Goal: Task Accomplishment & Management: Manage account settings

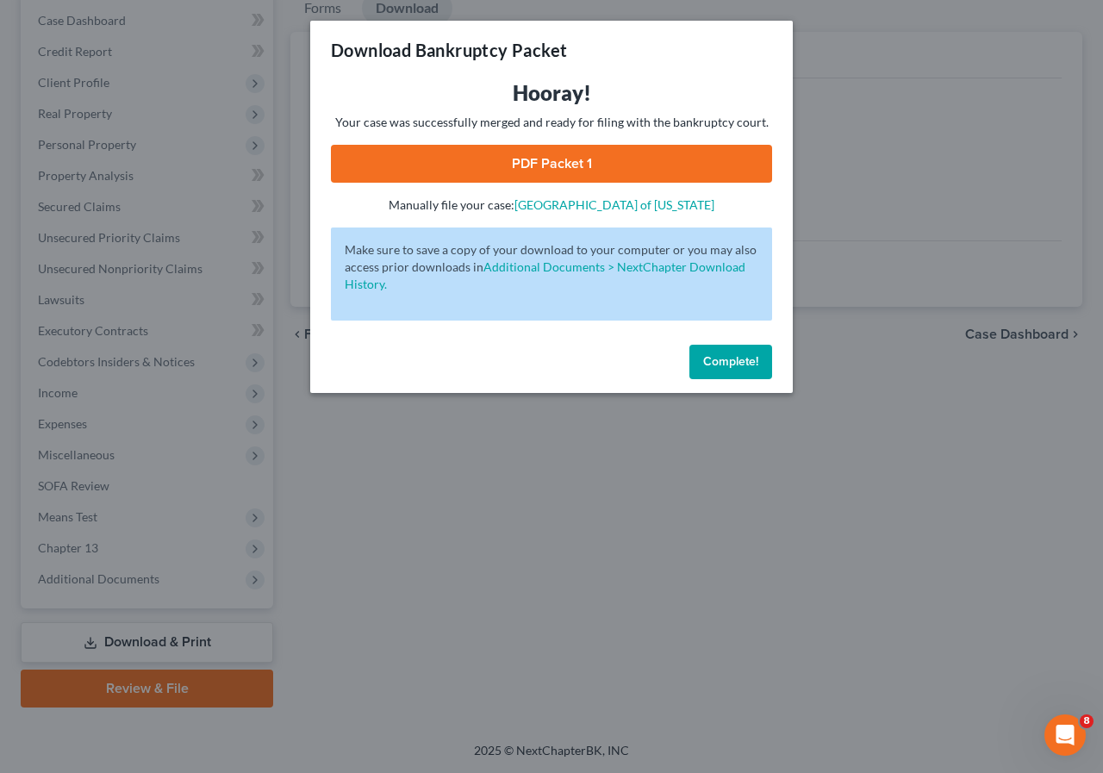
click at [719, 350] on button "Complete!" at bounding box center [730, 362] width 83 height 34
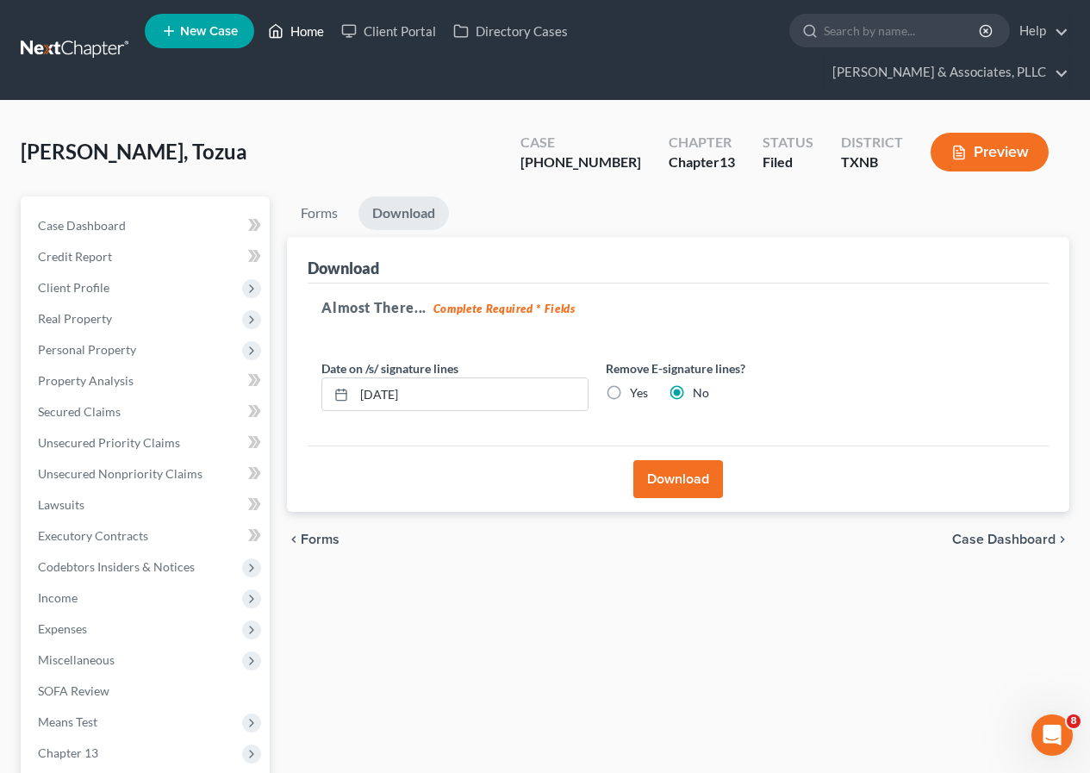
click at [302, 29] on link "Home" at bounding box center [295, 31] width 73 height 31
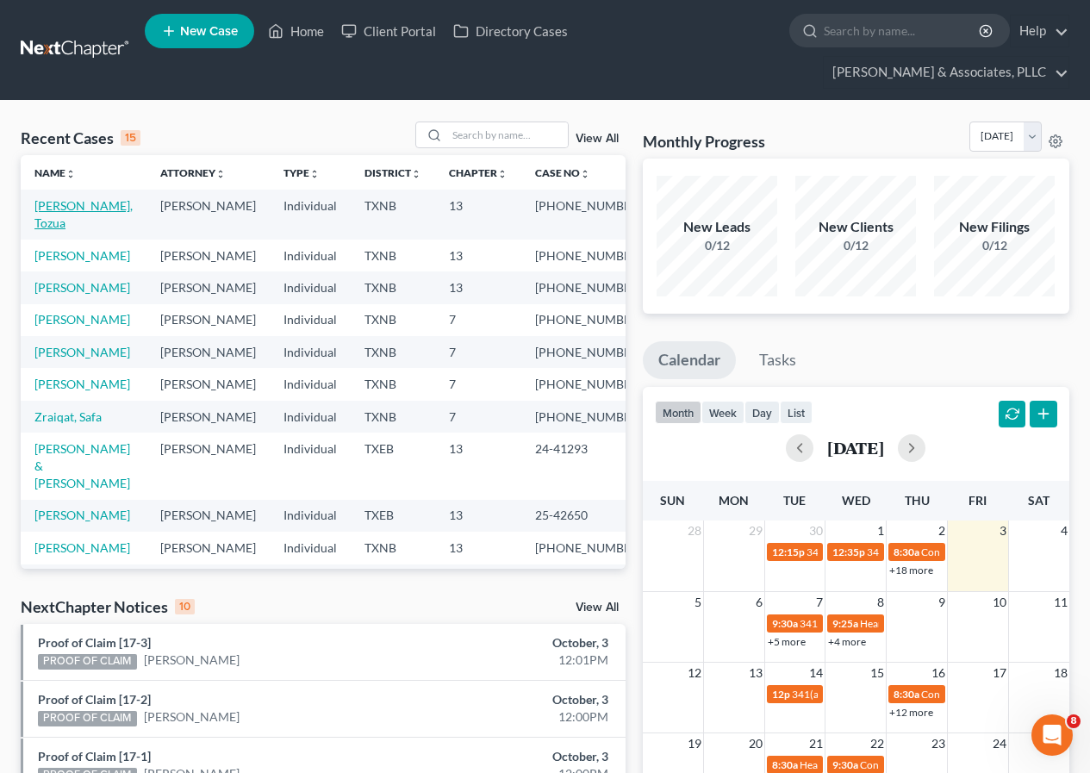
click at [52, 204] on link "[PERSON_NAME], Tozua" at bounding box center [83, 214] width 98 height 32
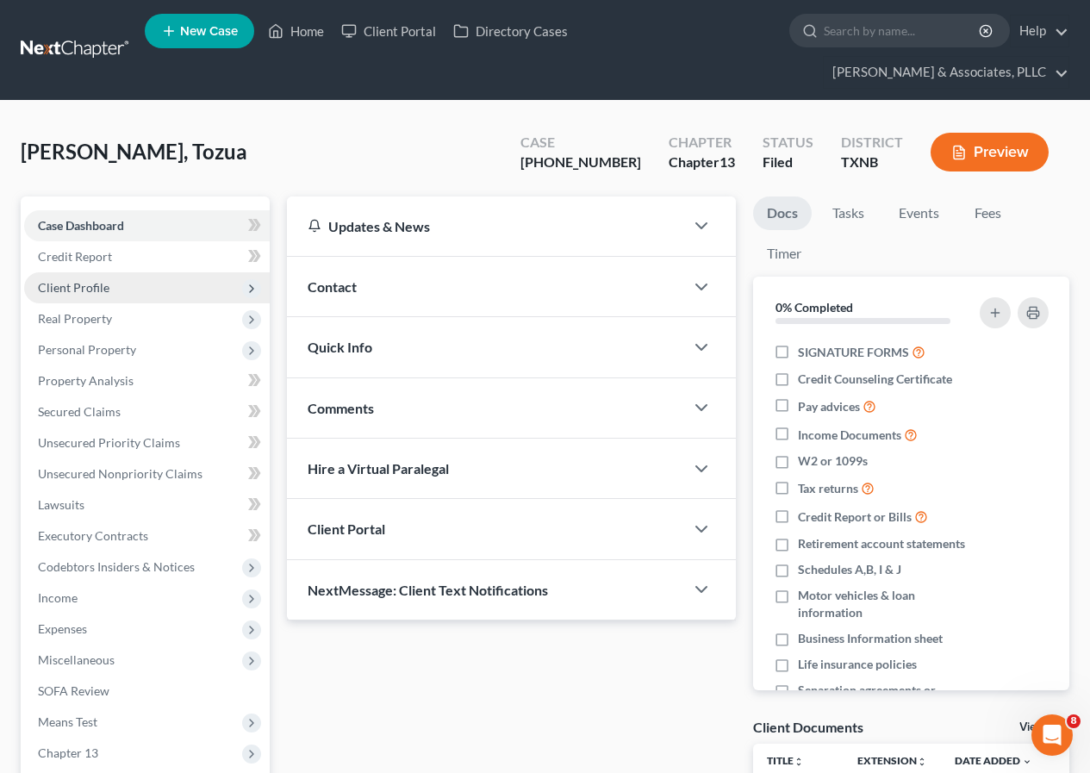
click at [100, 292] on span "Client Profile" at bounding box center [74, 287] width 72 height 15
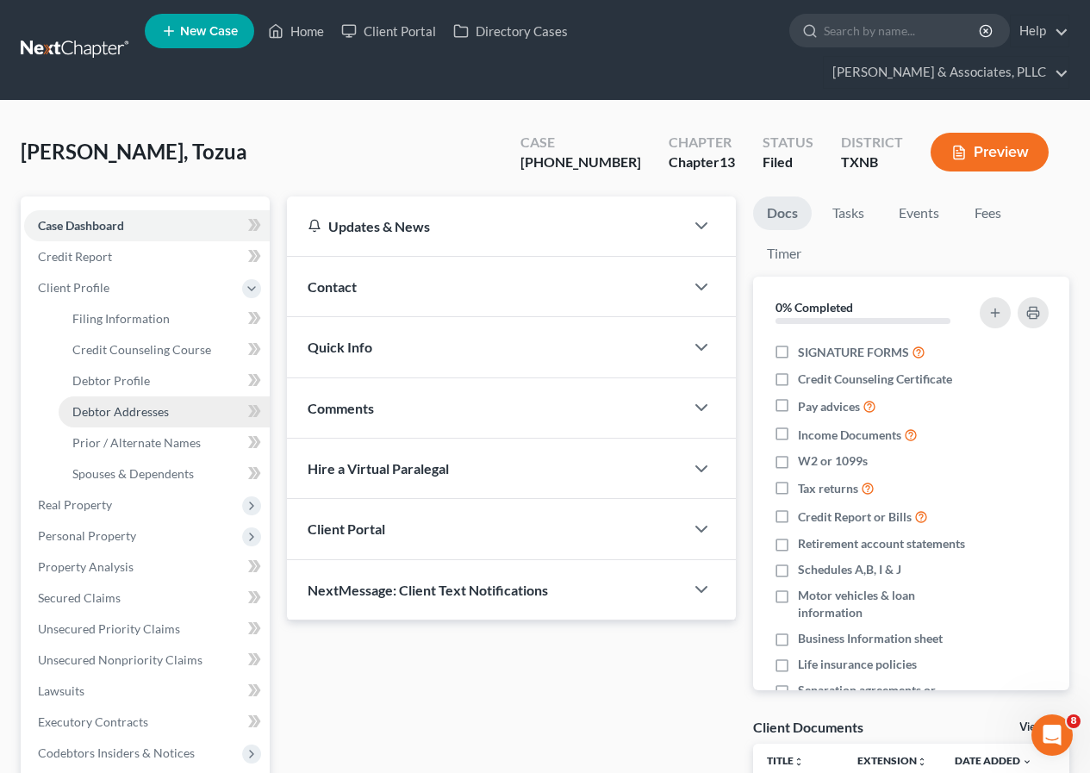
click at [137, 409] on span "Debtor Addresses" at bounding box center [120, 411] width 96 height 15
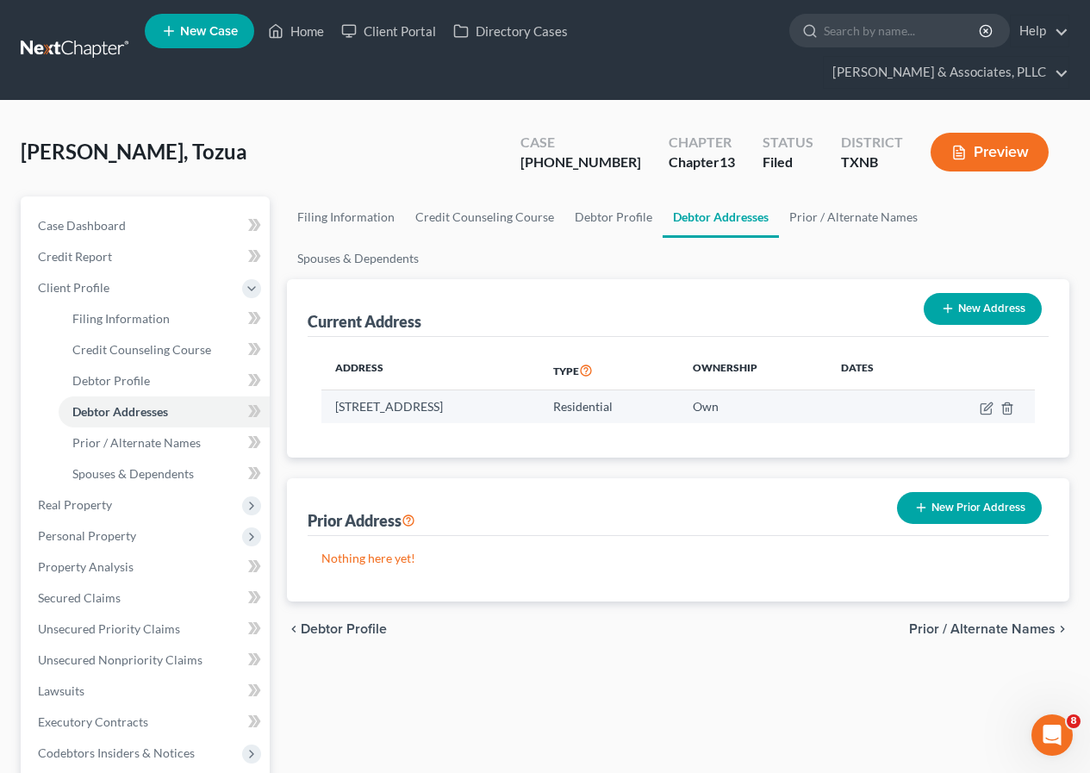
drag, startPoint x: 336, startPoint y: 365, endPoint x: 634, endPoint y: 370, distance: 298.1
click at [538, 390] on td "[STREET_ADDRESS]" at bounding box center [429, 406] width 217 height 33
copy td "[STREET_ADDRESS]"
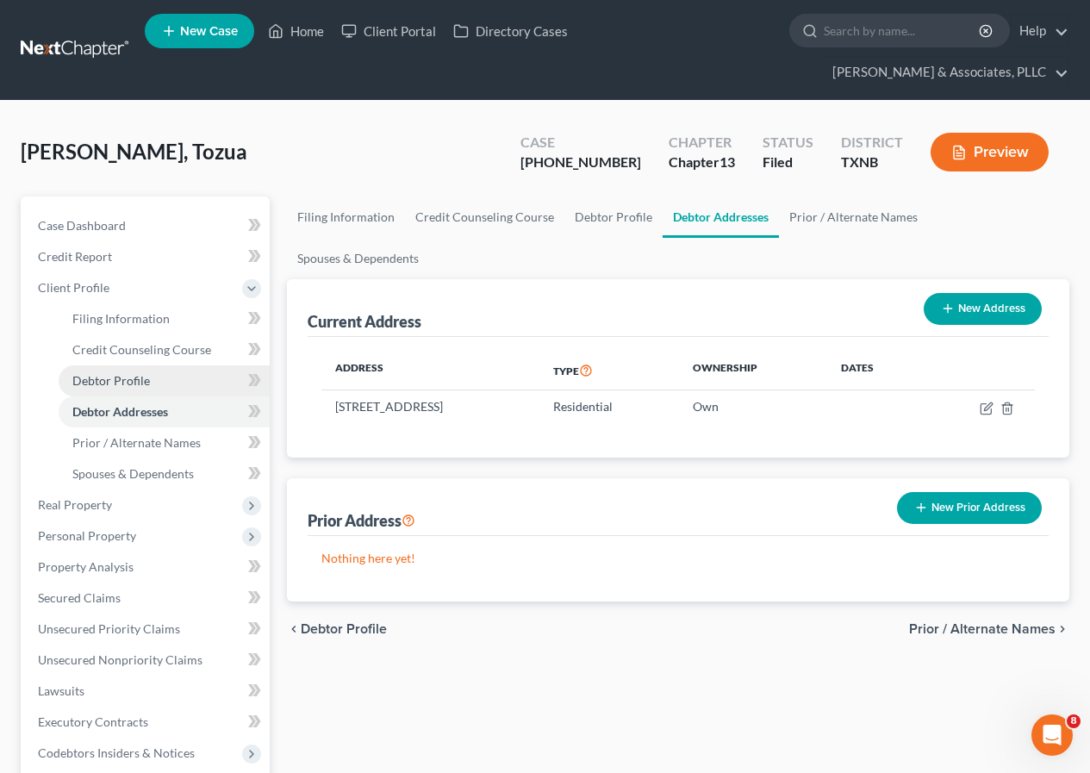
click at [151, 382] on link "Debtor Profile" at bounding box center [164, 380] width 211 height 31
select select "0"
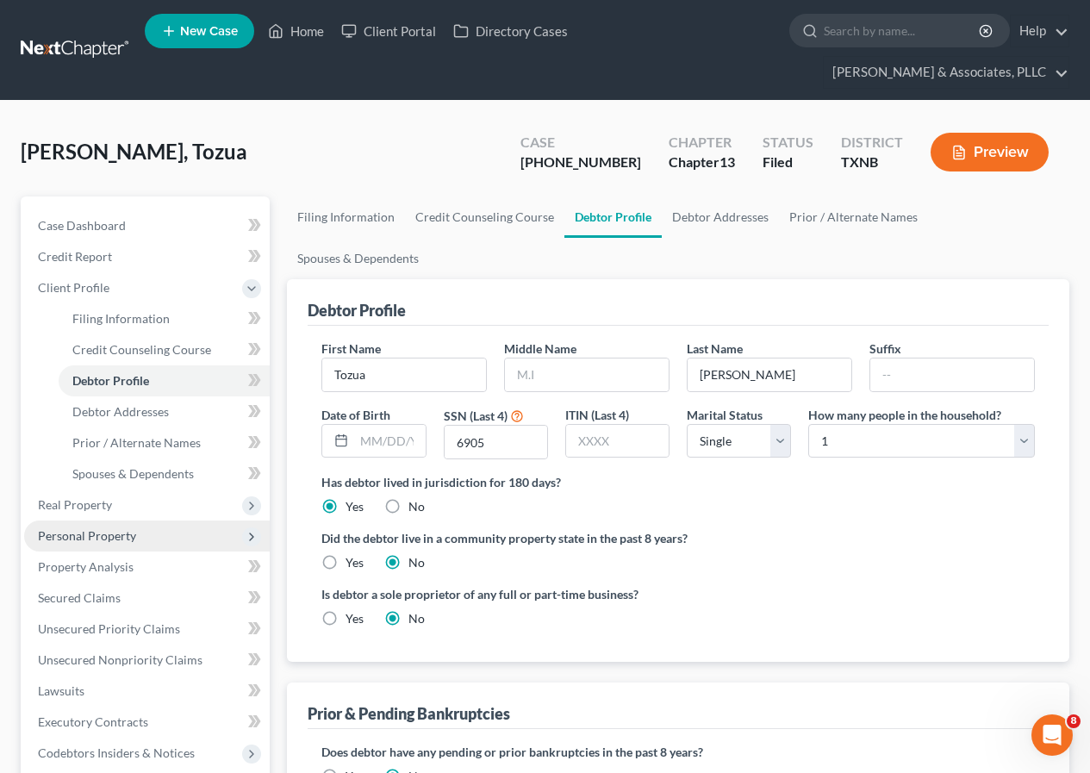
click at [119, 538] on span "Personal Property" at bounding box center [87, 535] width 98 height 15
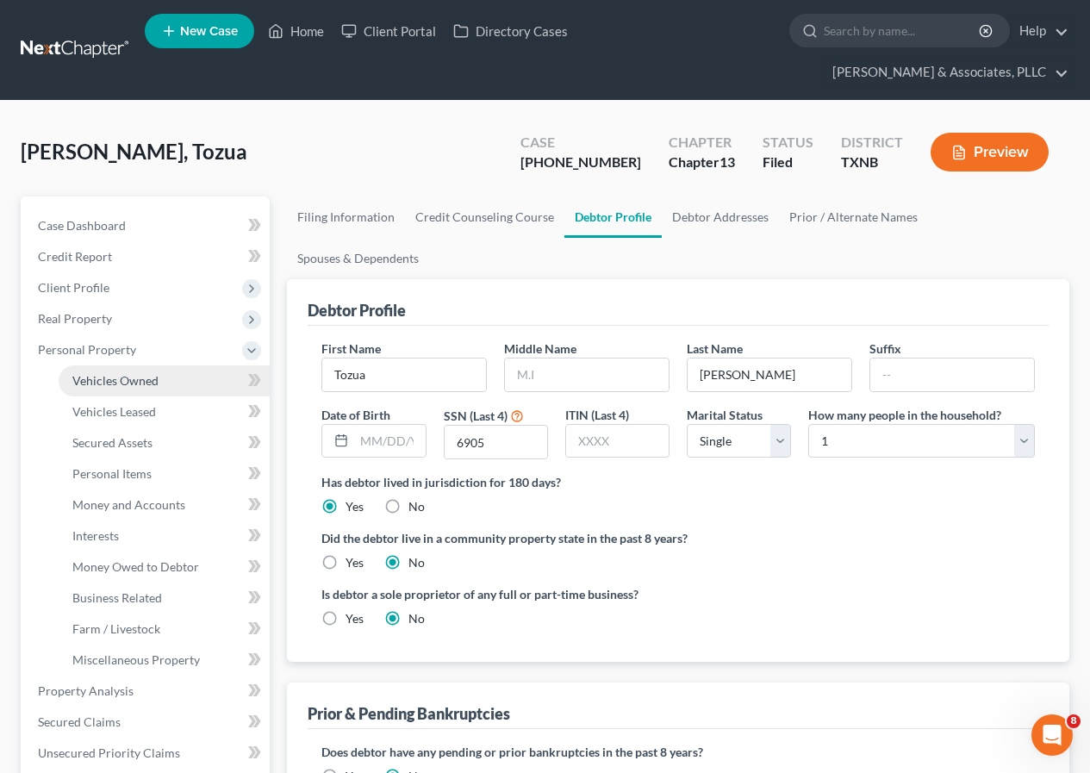
click at [126, 382] on span "Vehicles Owned" at bounding box center [115, 380] width 86 height 15
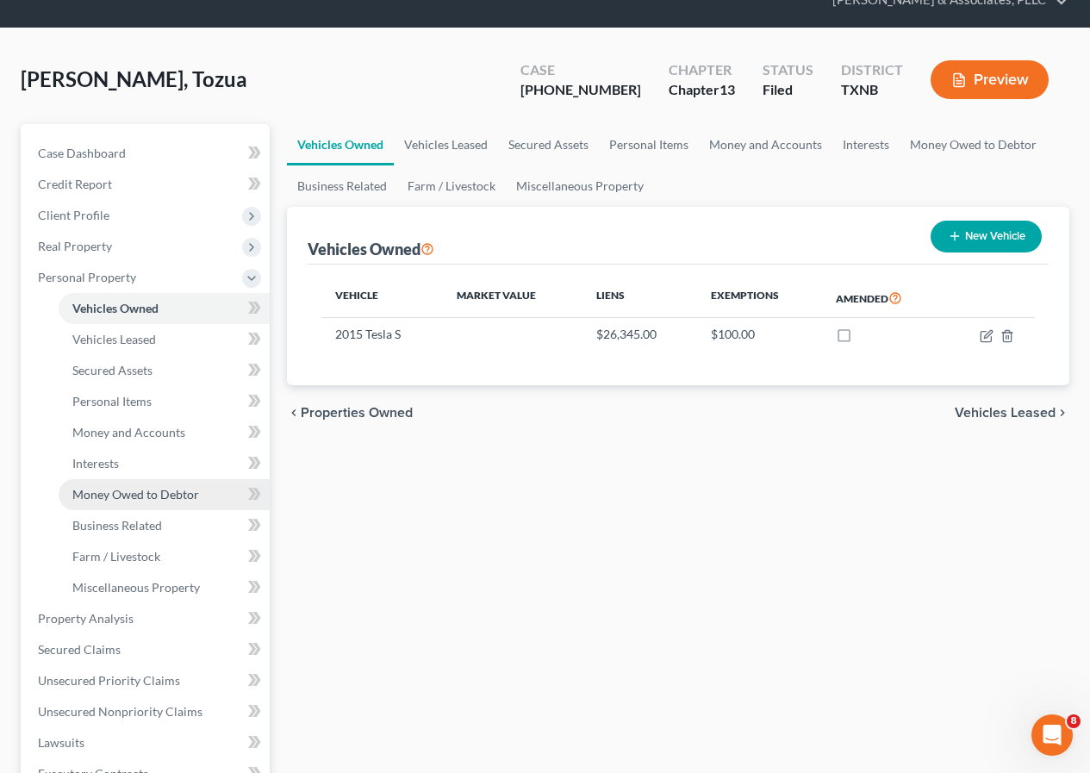
scroll to position [172, 0]
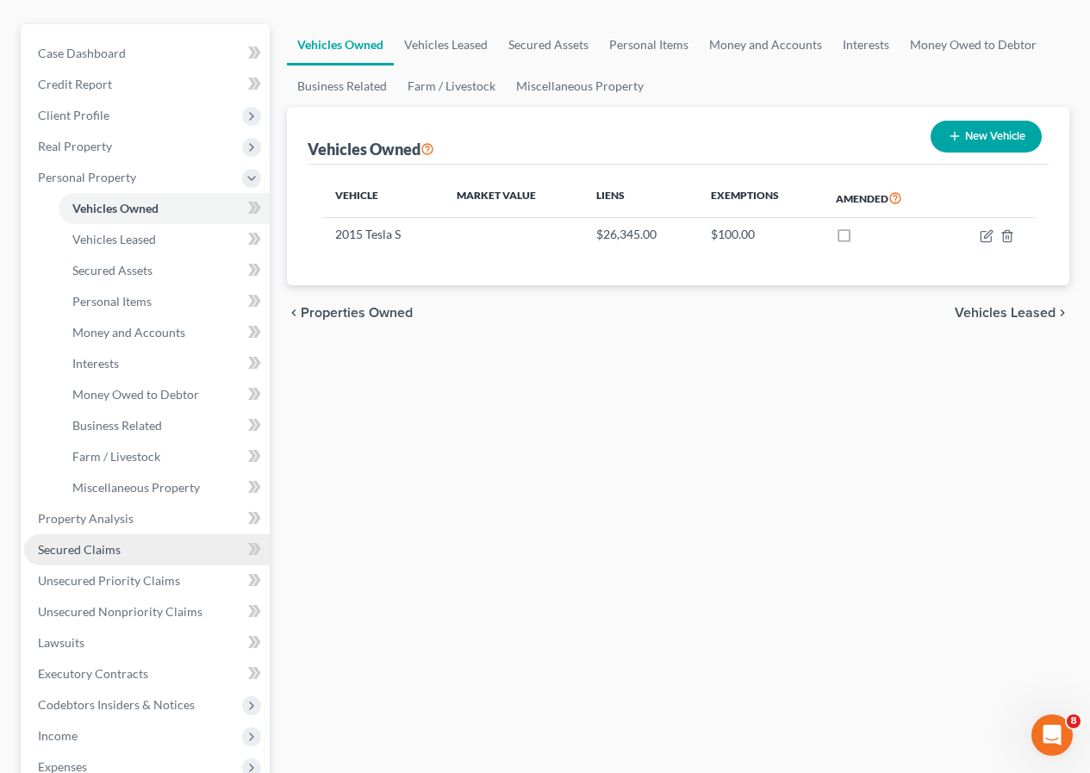
click at [109, 552] on span "Secured Claims" at bounding box center [79, 549] width 83 height 15
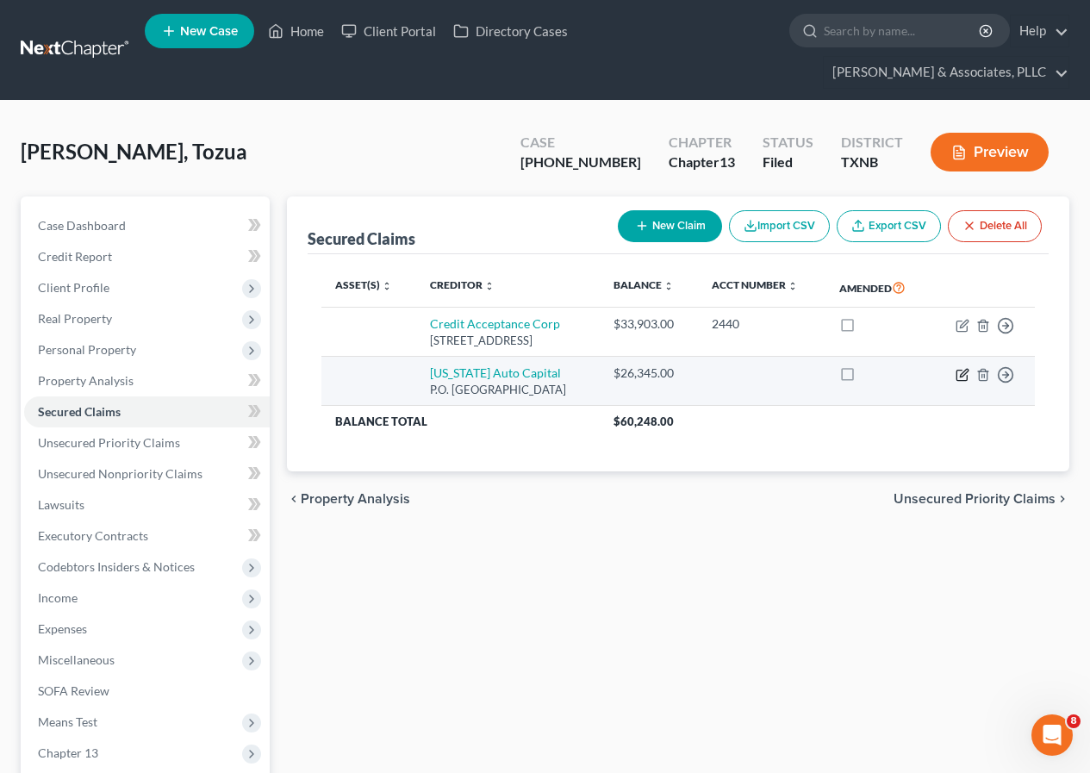
click at [961, 374] on icon "button" at bounding box center [964, 373] width 8 height 8
select select "45"
select select "0"
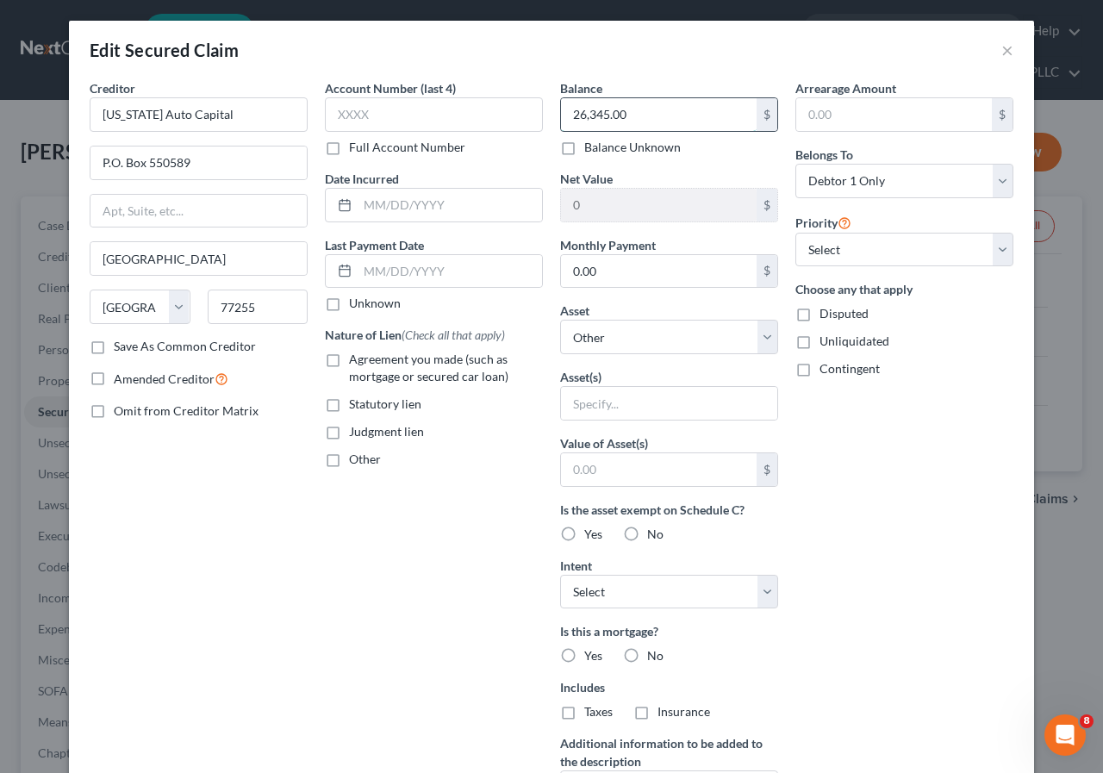
click at [573, 109] on input "26,345.00" at bounding box center [659, 114] width 196 height 33
click at [572, 114] on input "26,345.00" at bounding box center [659, 114] width 196 height 33
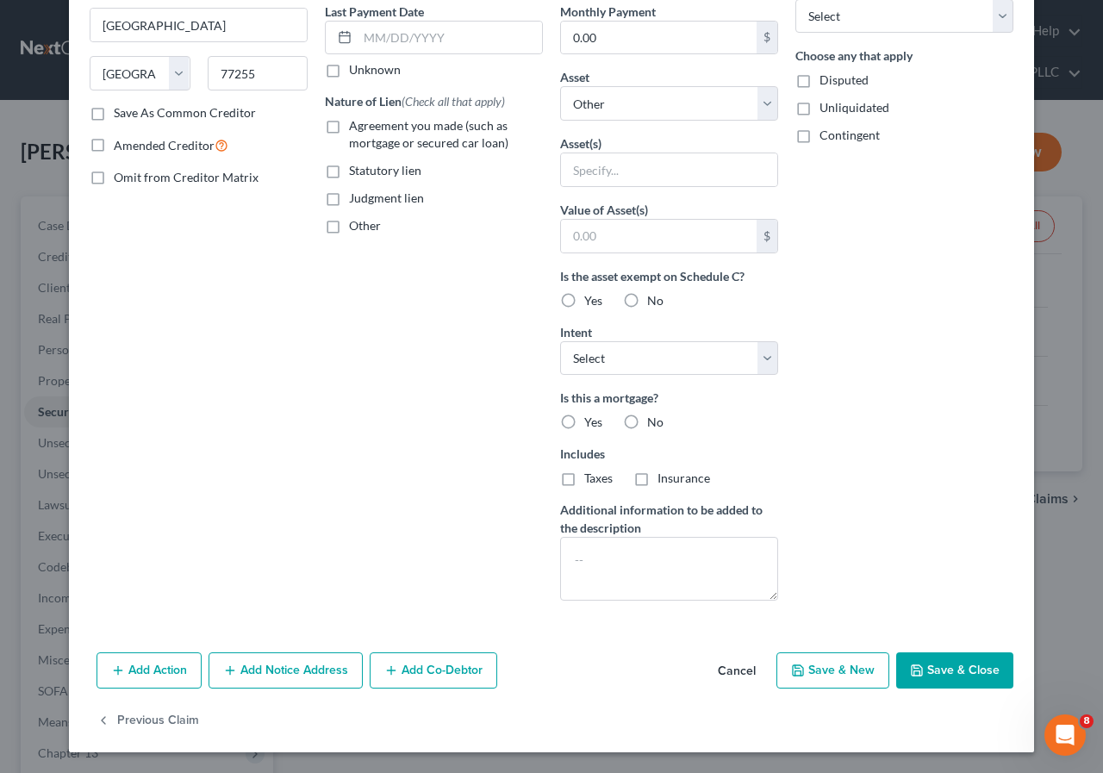
type input "27,840.02"
click at [918, 671] on icon "button" at bounding box center [917, 670] width 14 height 14
select select
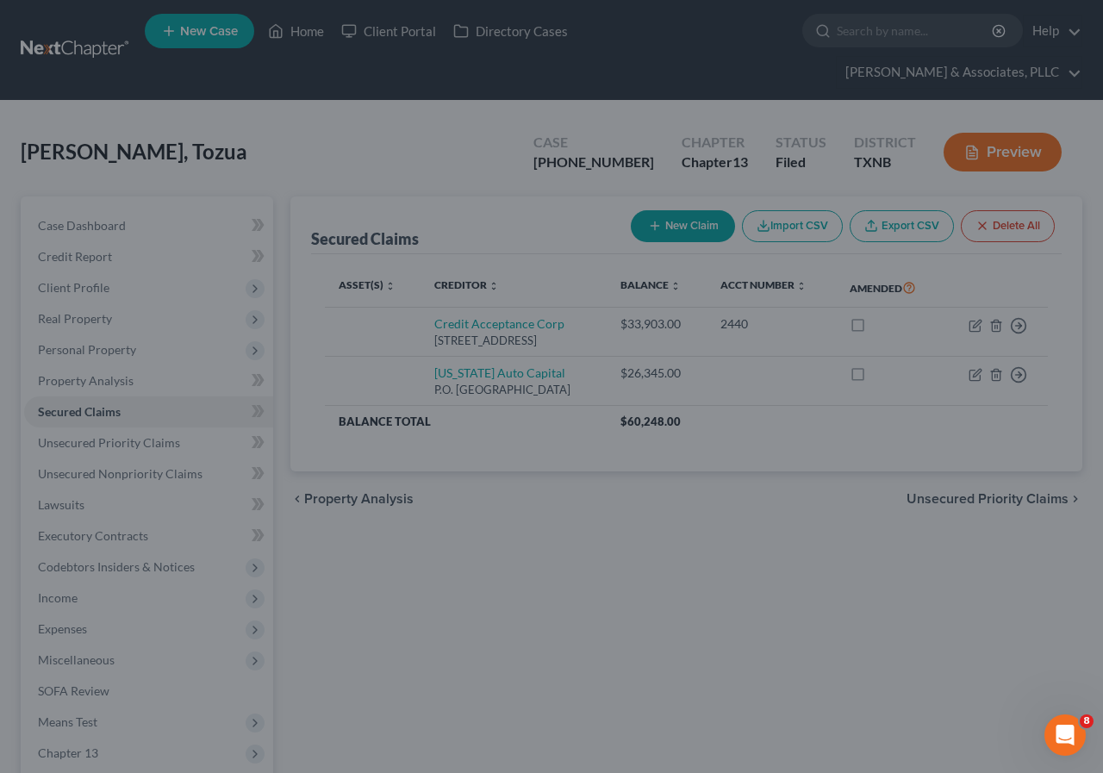
type input "0"
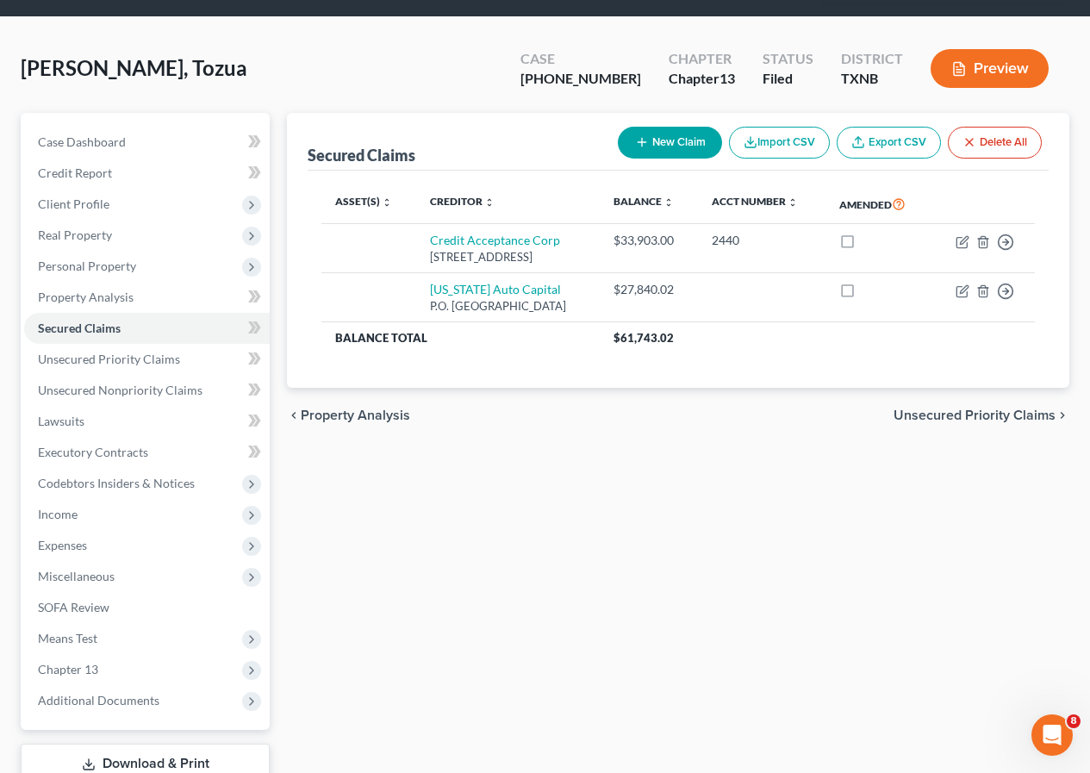
scroll to position [205, 0]
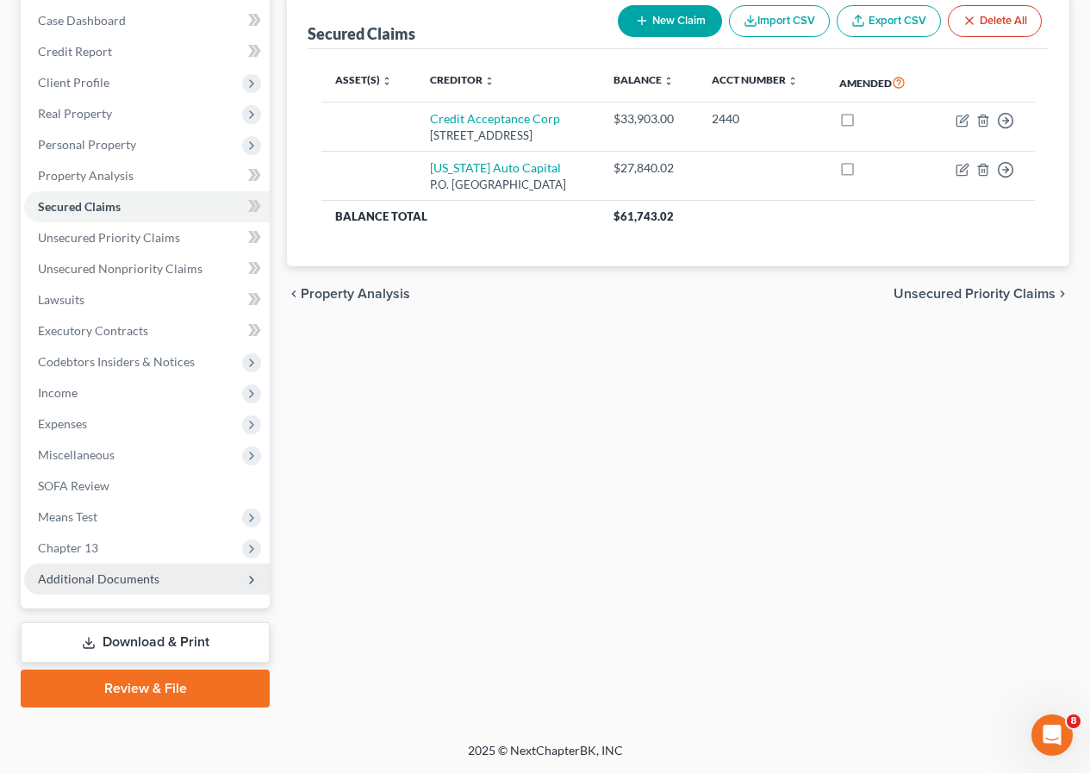
click at [81, 578] on span "Additional Documents" at bounding box center [98, 578] width 121 height 15
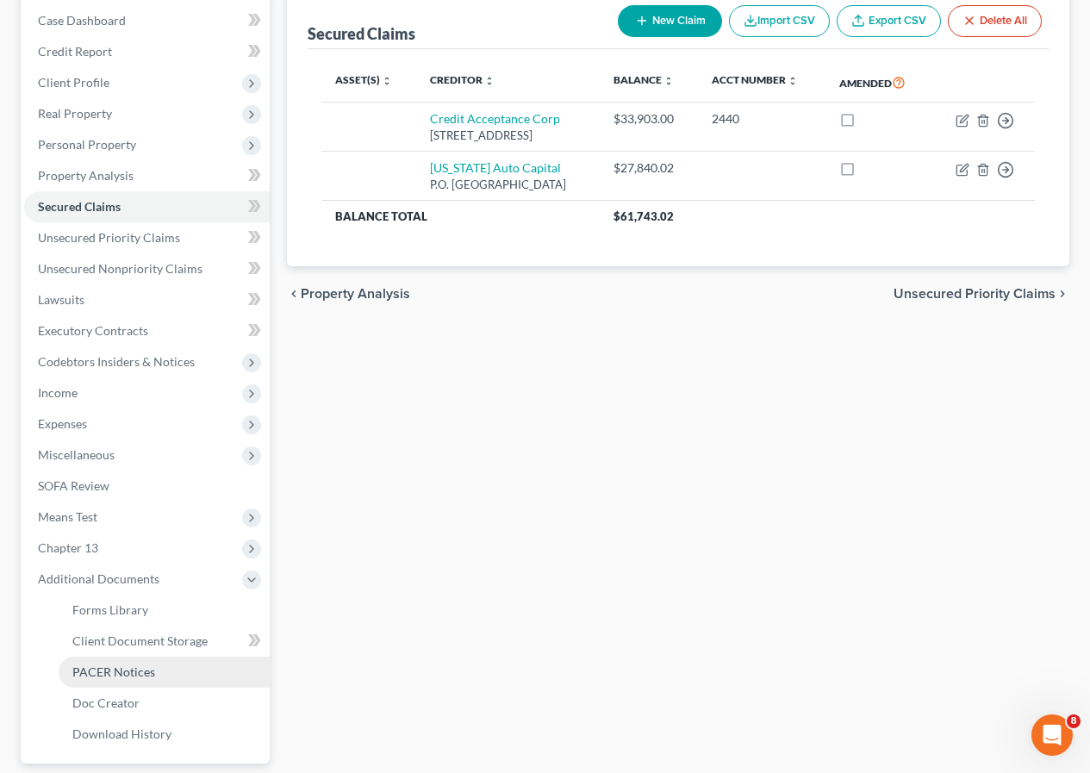
click at [143, 668] on span "PACER Notices" at bounding box center [113, 671] width 83 height 15
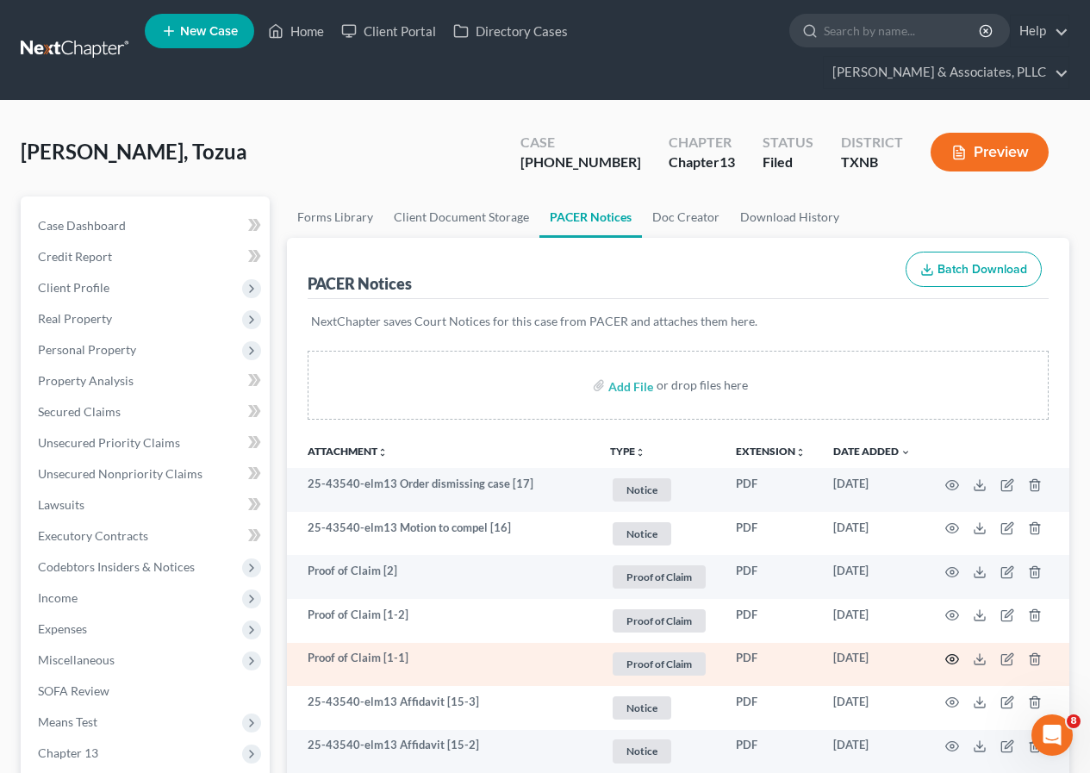
click at [953, 655] on icon "button" at bounding box center [952, 659] width 13 height 9
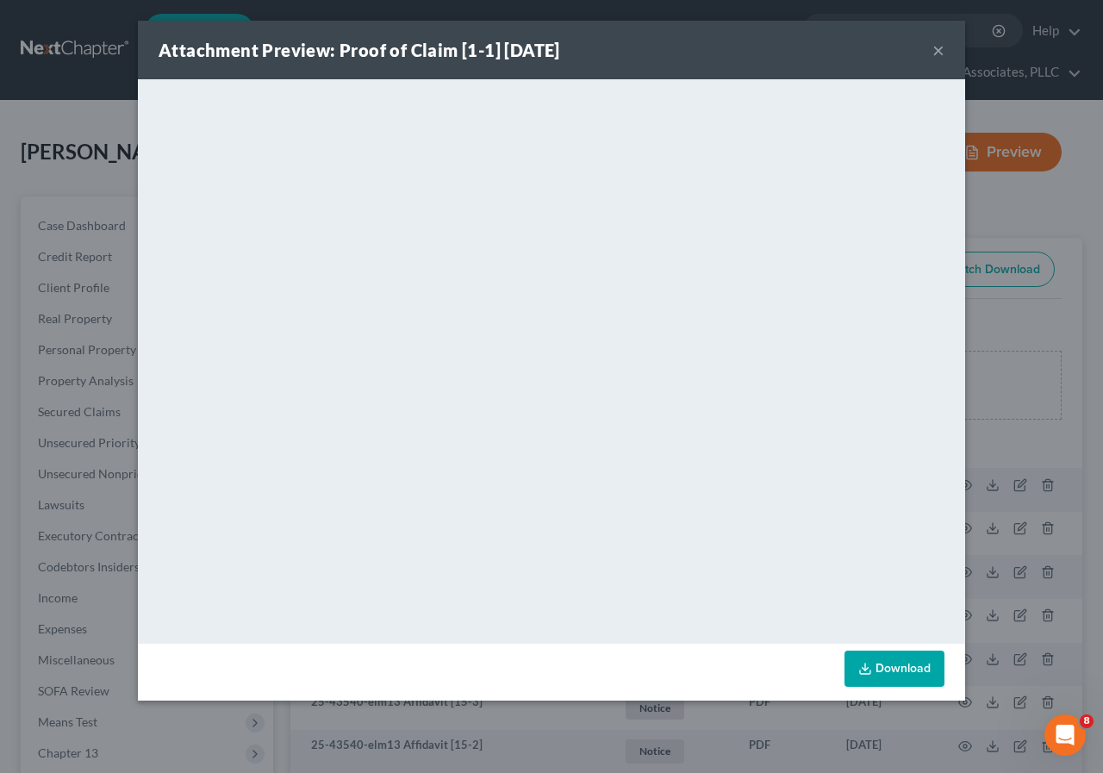
click at [940, 45] on button "×" at bounding box center [938, 50] width 12 height 21
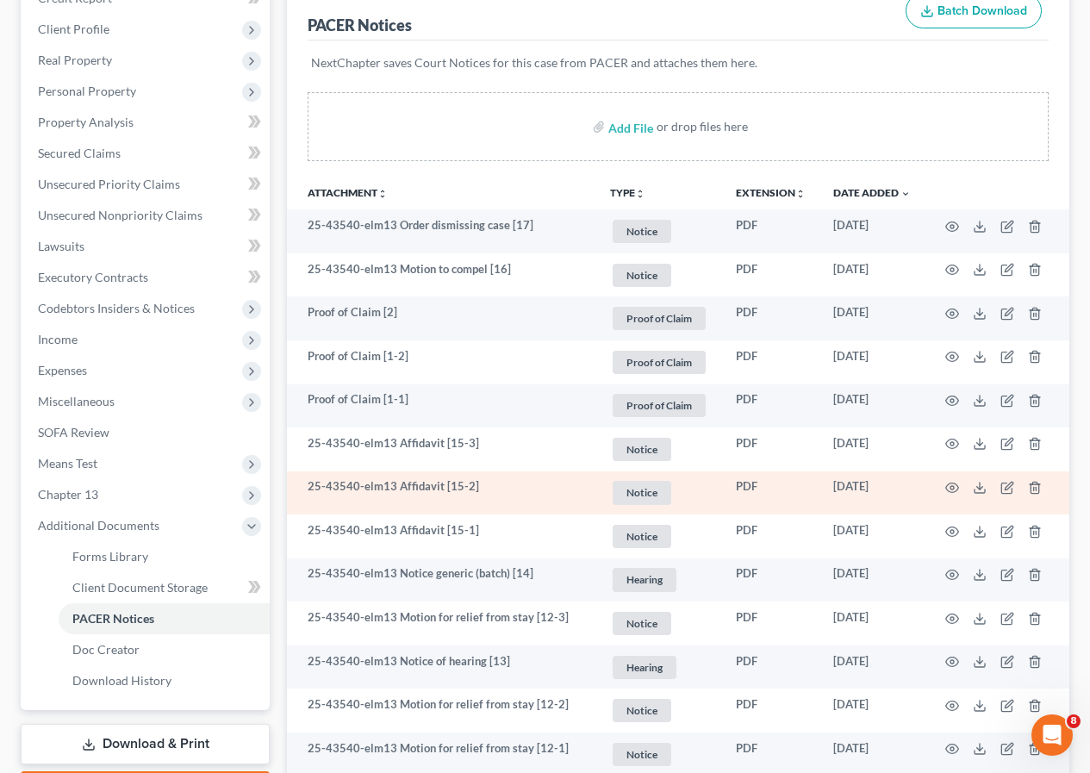
scroll to position [603, 0]
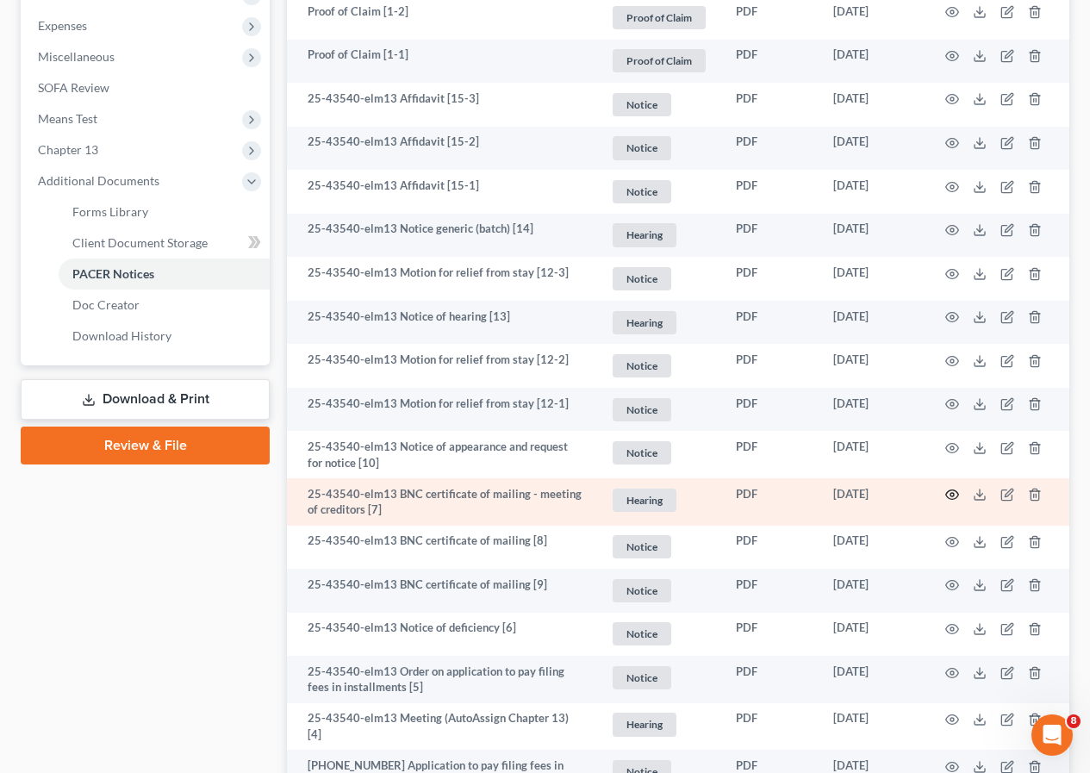
click at [952, 491] on icon "button" at bounding box center [952, 495] width 14 height 14
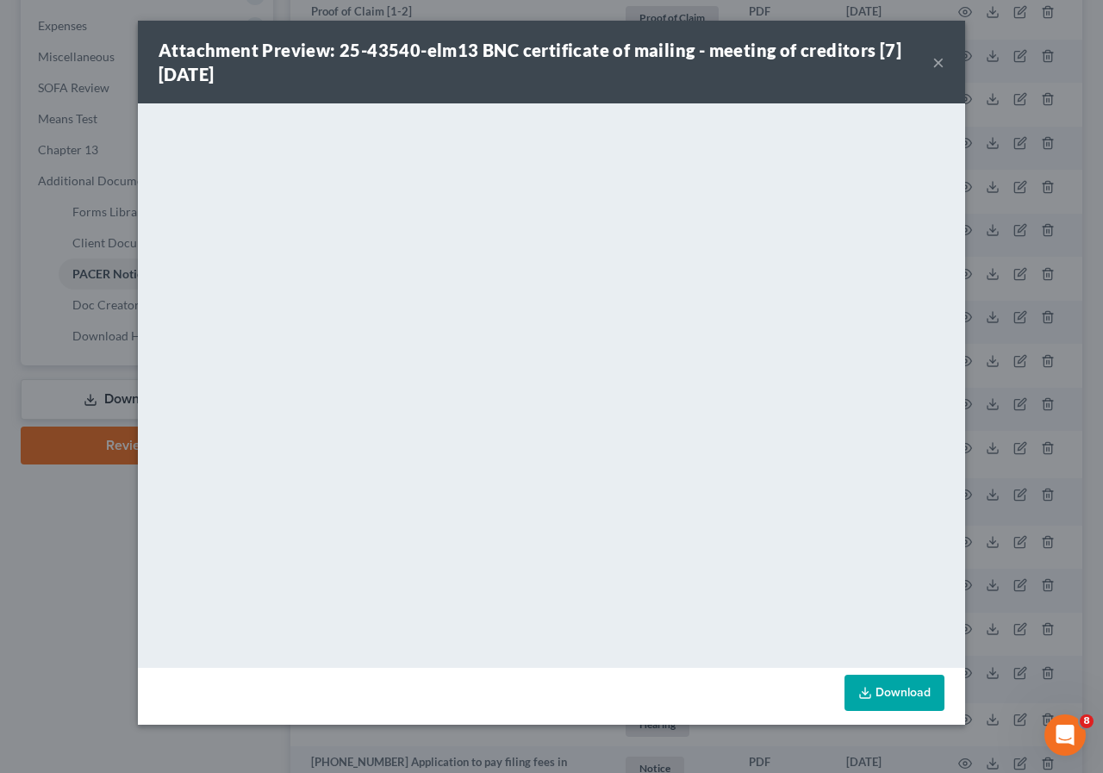
click at [935, 60] on button "×" at bounding box center [938, 62] width 12 height 21
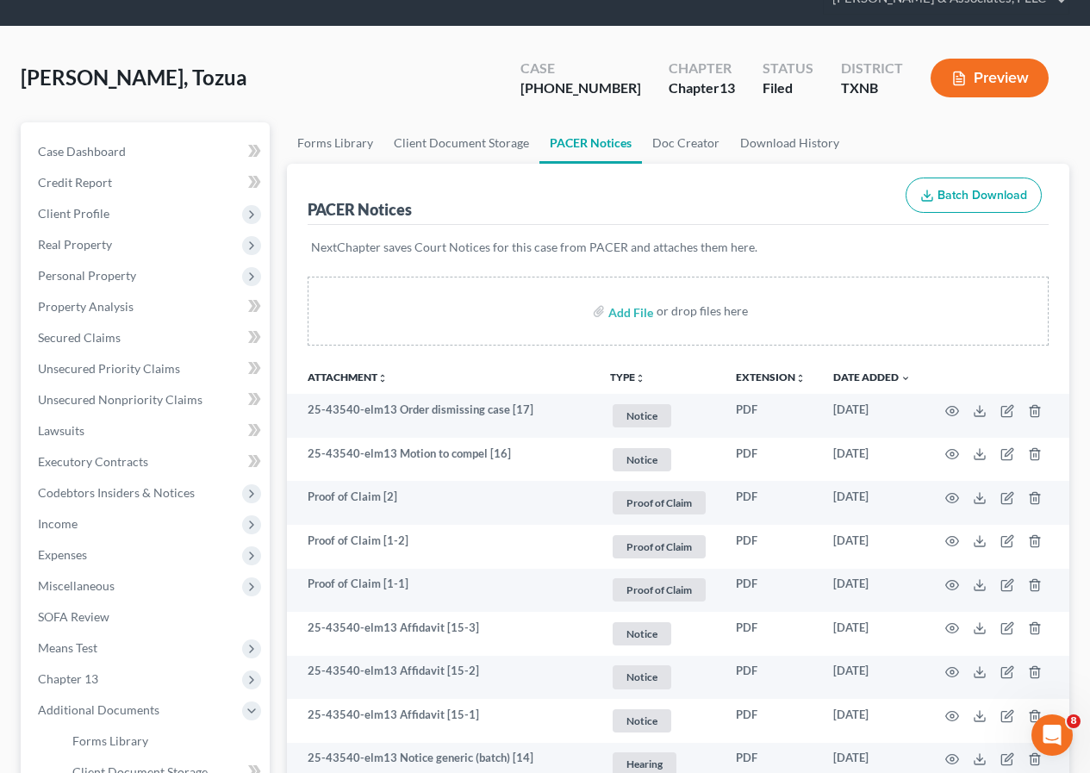
scroll to position [0, 0]
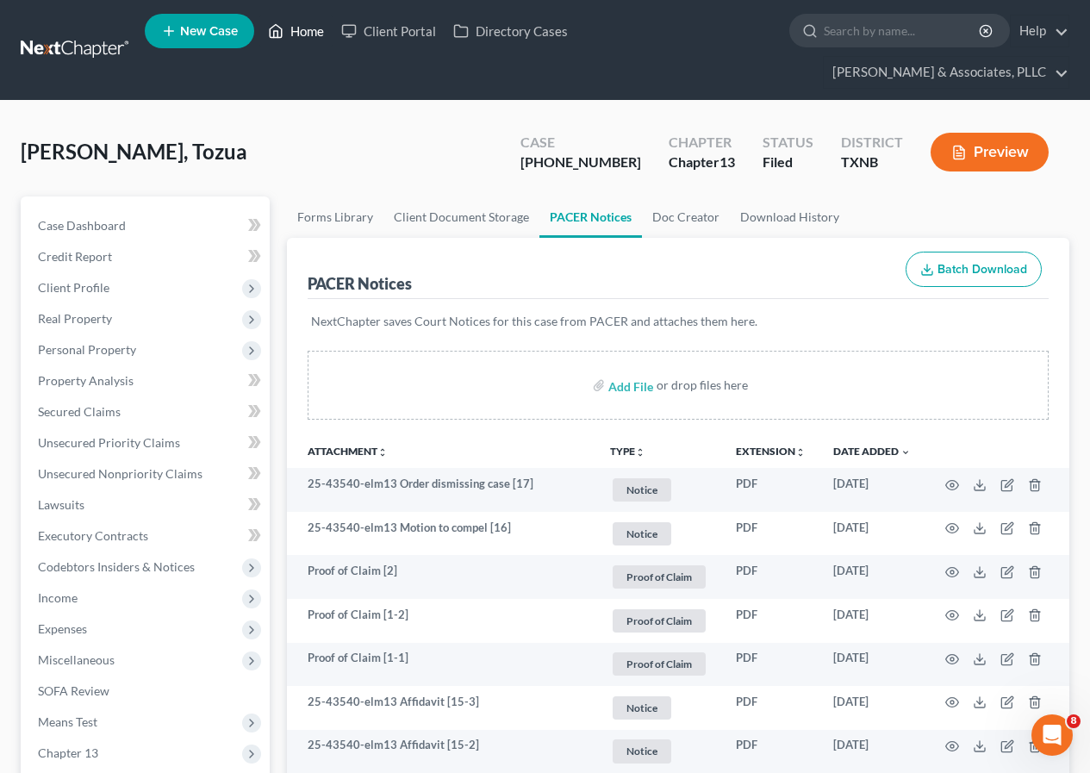
click at [302, 31] on link "Home" at bounding box center [295, 31] width 73 height 31
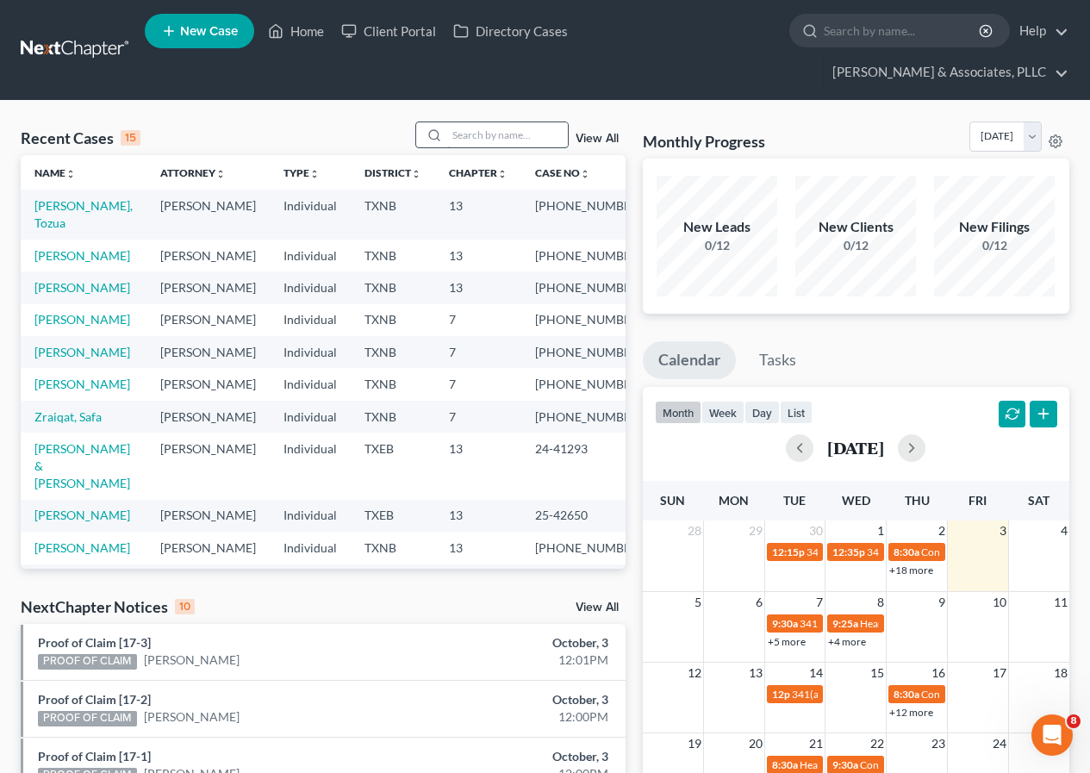
click at [466, 136] on input "search" at bounding box center [507, 134] width 121 height 25
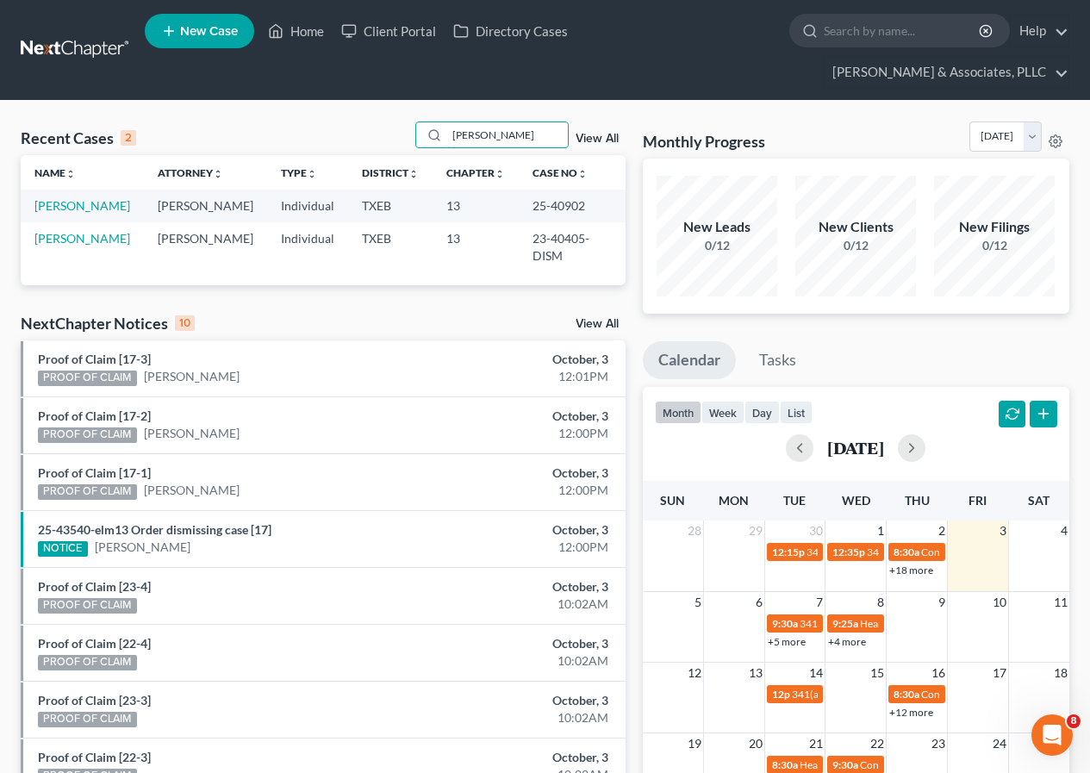
type input "[PERSON_NAME]"
